Goal: Task Accomplishment & Management: Manage account settings

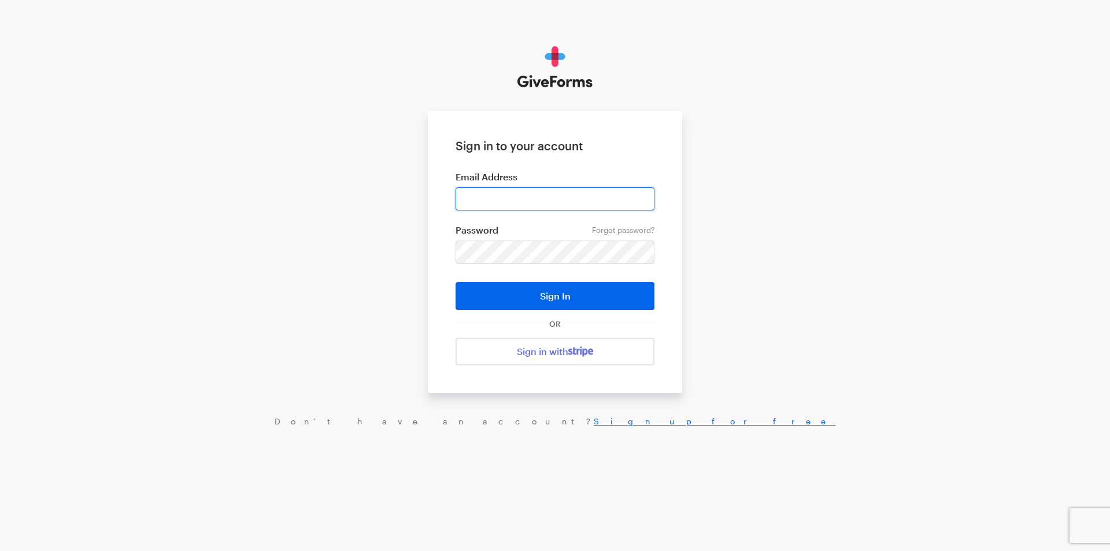
click at [544, 202] on input "email" at bounding box center [554, 198] width 199 height 23
type input "jray@brightfocus.org"
click at [455, 282] on button "Sign In" at bounding box center [554, 296] width 199 height 28
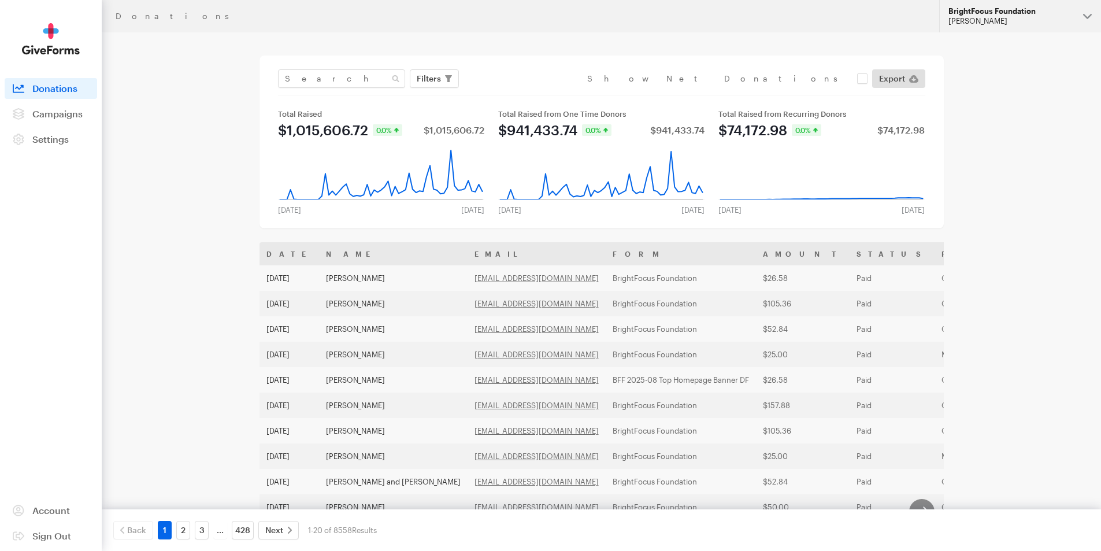
click at [1017, 20] on div "[PERSON_NAME]" at bounding box center [1010, 21] width 125 height 10
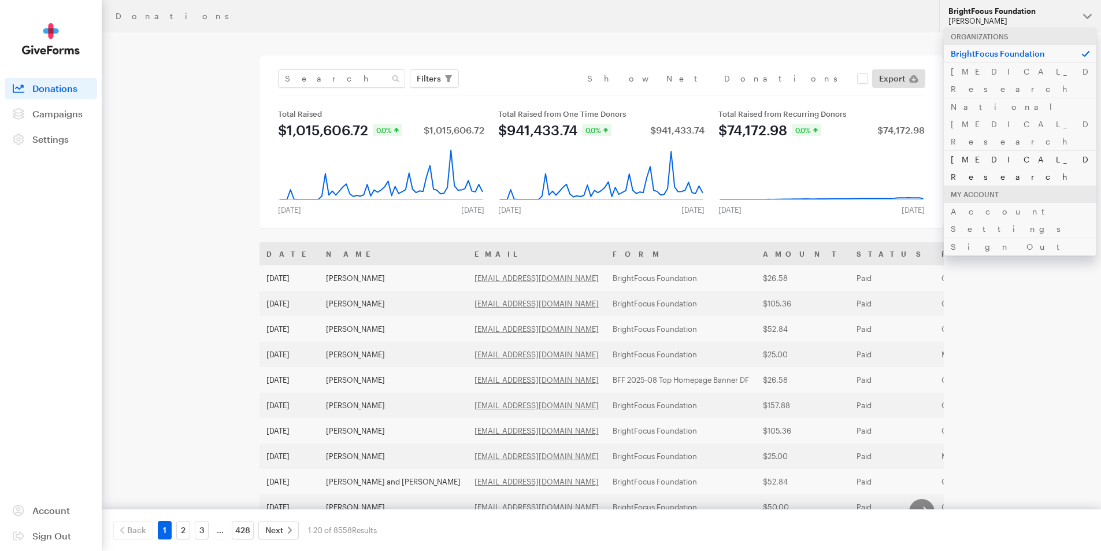
click at [981, 150] on link "[MEDICAL_DATA] Research" at bounding box center [1020, 167] width 153 height 35
